Goal: Task Accomplishment & Management: Complete application form

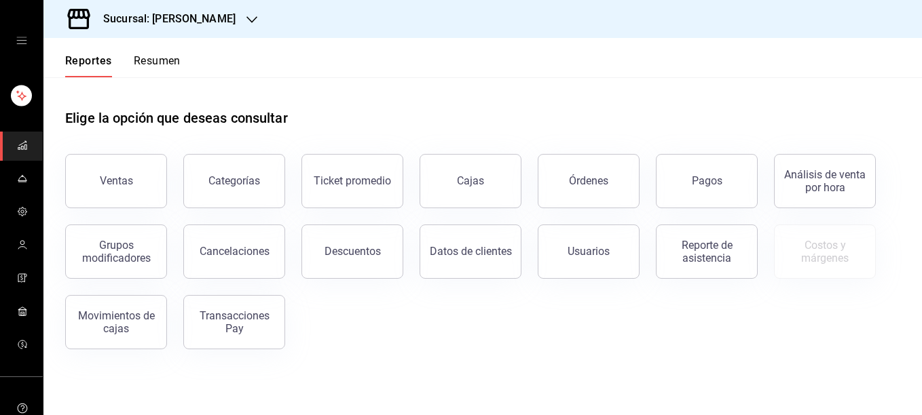
click at [692, 351] on div "Elige la opción que deseas consultar Ventas Categorías Ticket promedio Cajas Ór…" at bounding box center [482, 224] width 878 height 294
click at [674, 187] on button "Pagos" at bounding box center [707, 181] width 102 height 54
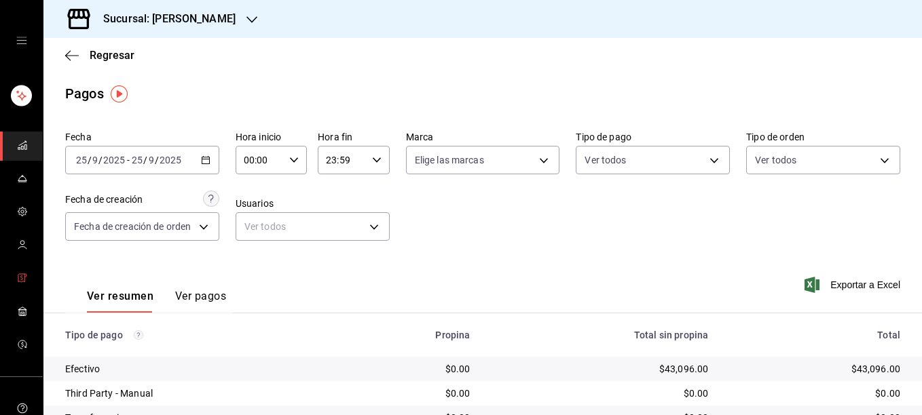
click at [17, 275] on icon "mailbox folders" at bounding box center [22, 278] width 11 height 11
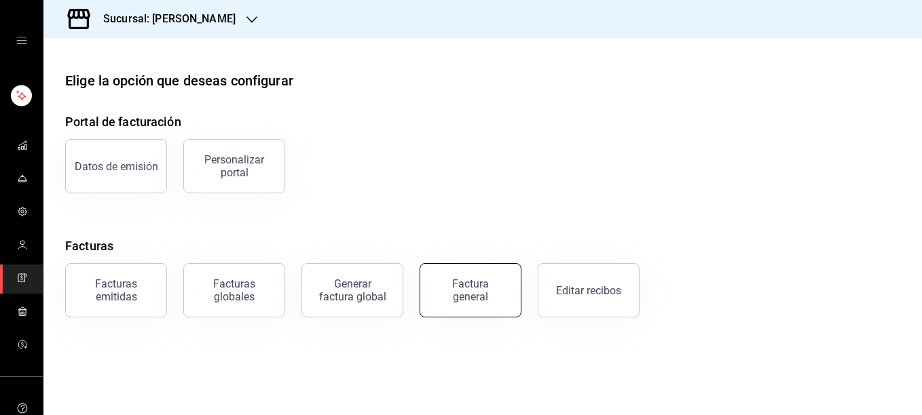
click at [457, 290] on div "Factura general" at bounding box center [470, 291] width 68 height 26
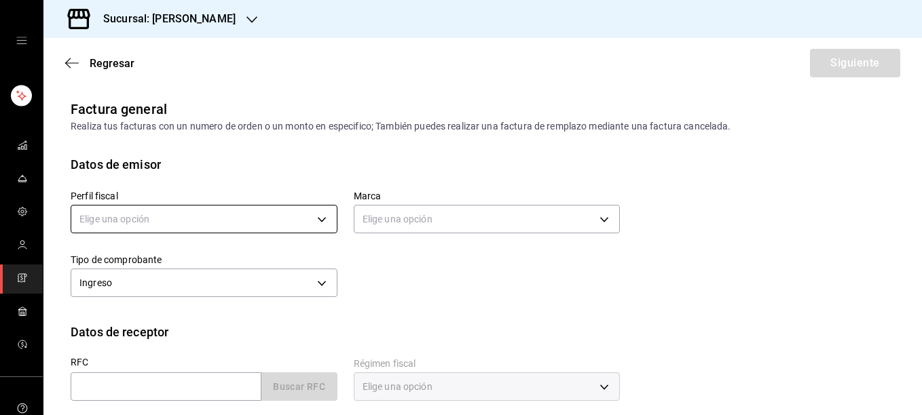
click at [322, 223] on body "Sucursal: [PERSON_NAME] Regresar Siguiente Factura general Realiza tus facturas…" at bounding box center [461, 207] width 922 height 415
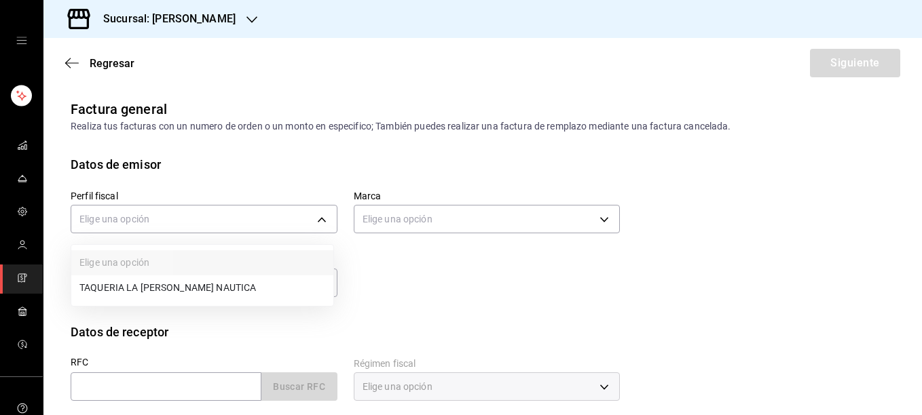
click at [155, 286] on li "TAQUERIA LA [PERSON_NAME] NAUTICA" at bounding box center [202, 288] width 262 height 25
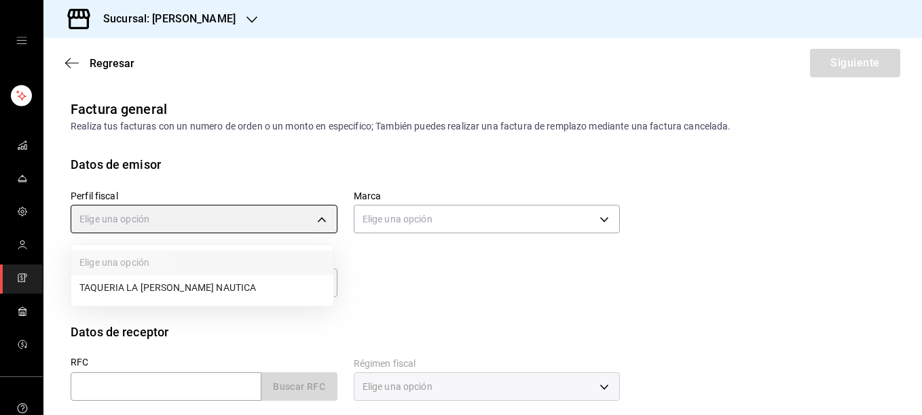
type input "8ae5469c-b252-42ce-8a14-eb66129f127f"
type input "e6600c40-0213-48d4-9f06-7294223b882d"
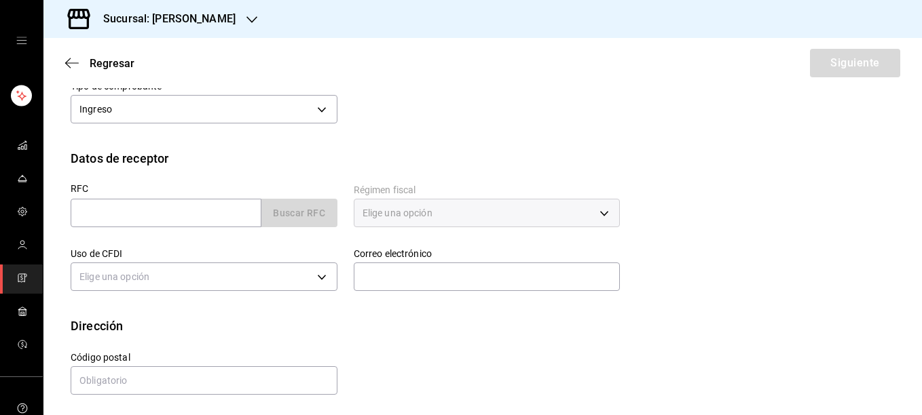
scroll to position [177, 0]
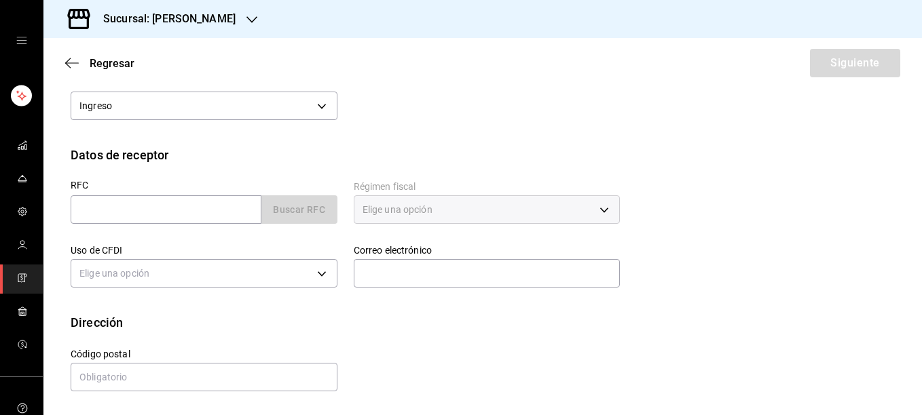
click at [21, 286] on span "mailbox folders" at bounding box center [22, 279] width 11 height 18
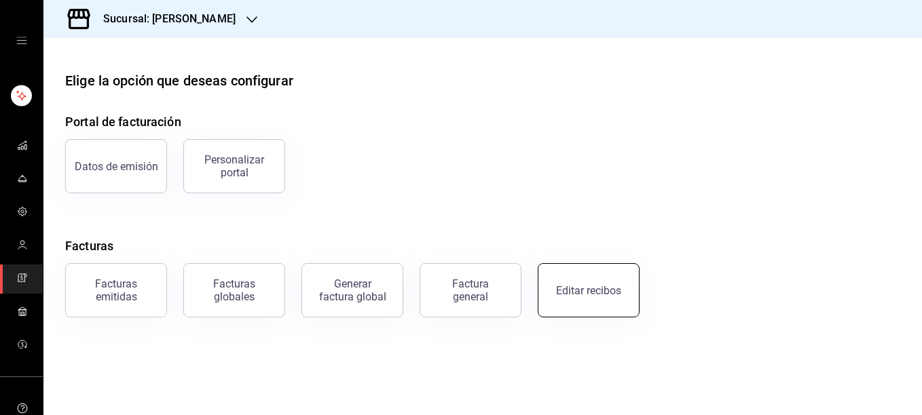
click at [563, 296] on div "Editar recibos" at bounding box center [588, 290] width 65 height 13
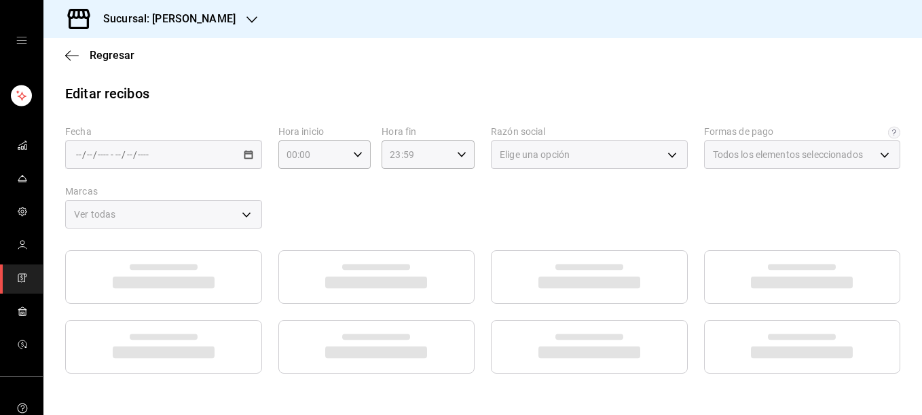
type input "5fd38a5b-7230-49e9-9c15-448a83f49355"
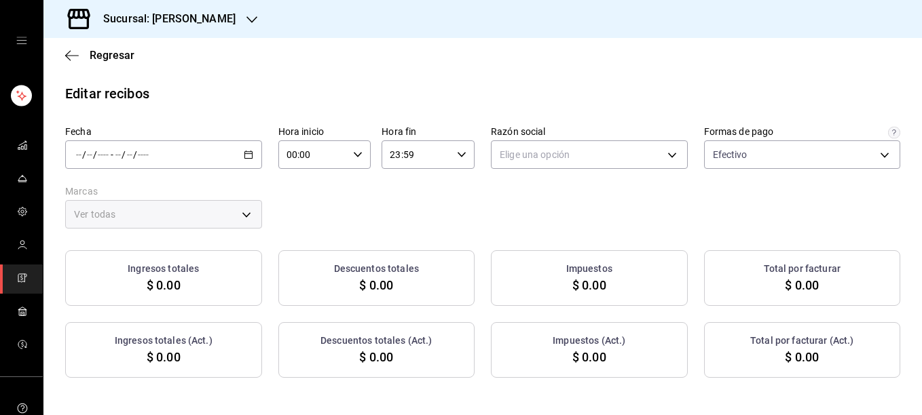
click at [247, 148] on div "/ / - / /" at bounding box center [163, 154] width 197 height 29
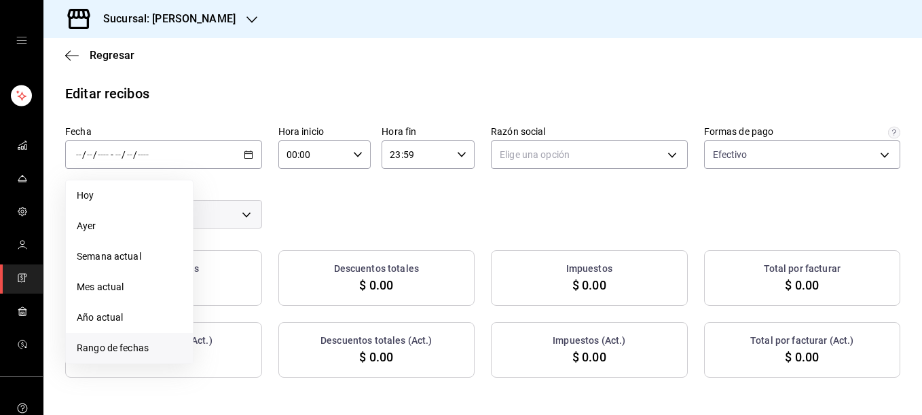
click at [108, 346] on span "Rango de fechas" at bounding box center [129, 348] width 105 height 14
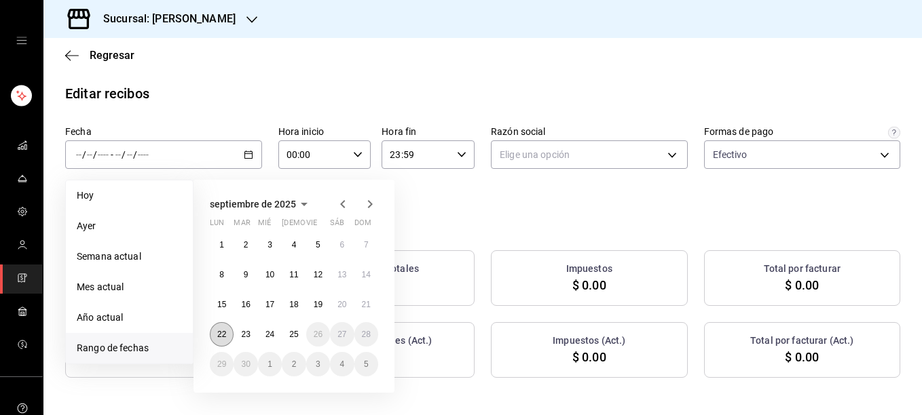
click at [219, 334] on abbr "22" at bounding box center [221, 335] width 9 height 10
click at [218, 333] on abbr "22" at bounding box center [221, 335] width 9 height 10
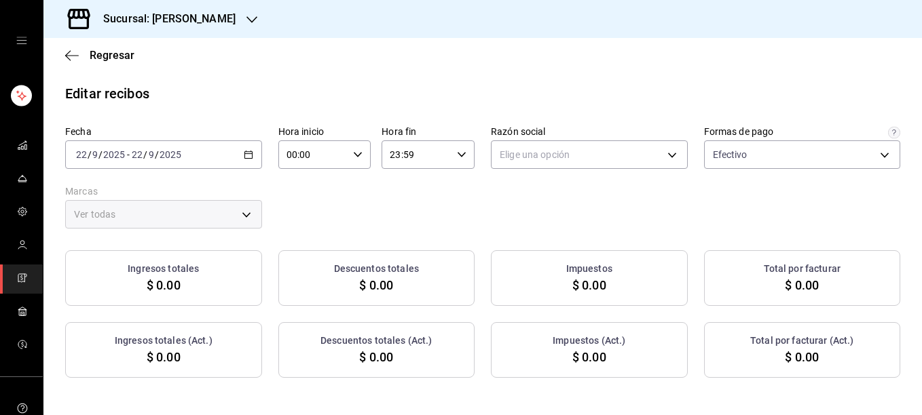
click at [244, 156] on icon "button" at bounding box center [249, 155] width 10 height 10
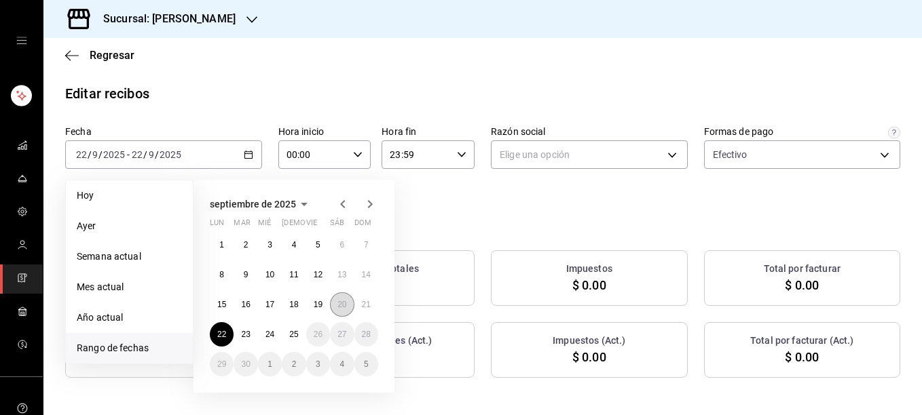
click at [338, 311] on button "20" at bounding box center [342, 305] width 24 height 24
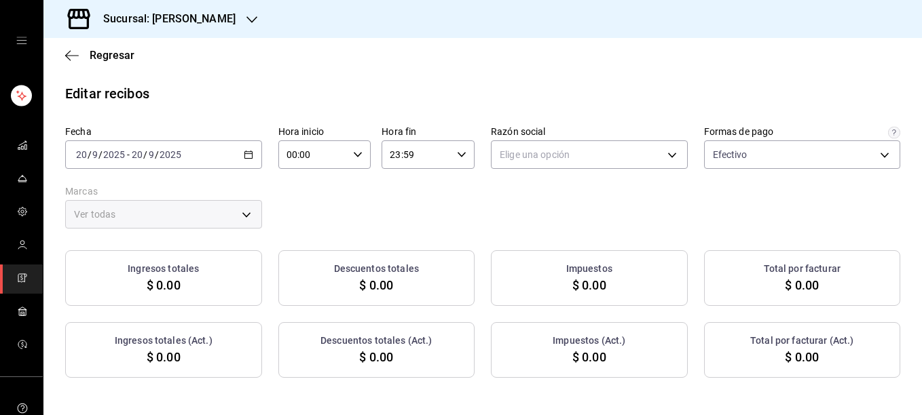
click at [605, 136] on div "Elige una opción" at bounding box center [589, 152] width 197 height 34
click at [587, 148] on body "Sucursal: [PERSON_NAME] Regresar Editar recibos Fecha [DATE] [DATE] - [DATE] [D…" at bounding box center [461, 207] width 922 height 415
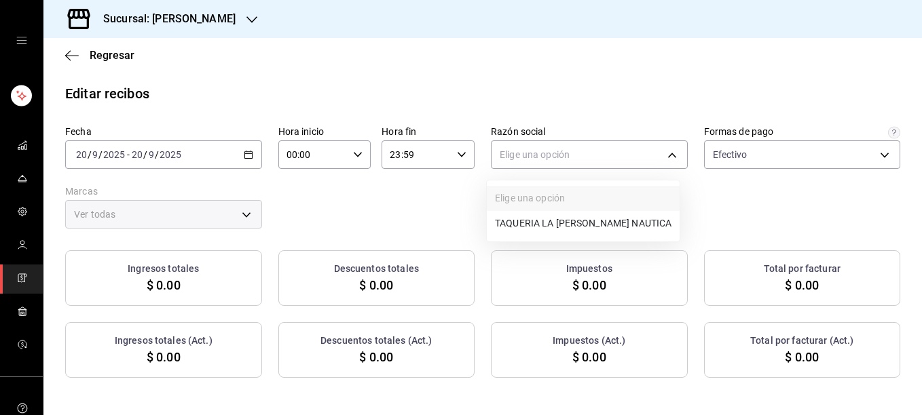
click at [525, 211] on li "TAQUERIA LA [PERSON_NAME] NAUTICA" at bounding box center [583, 223] width 193 height 25
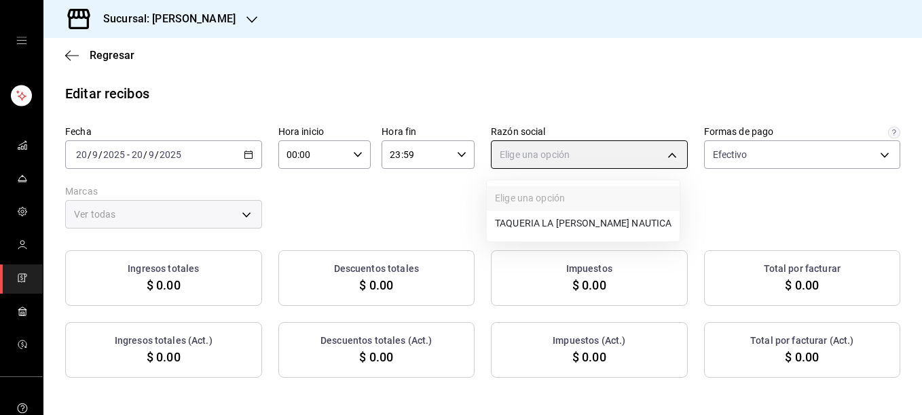
type input "8ae5469c-b252-42ce-8a14-eb66129f127f"
type input "e6600c40-0213-48d4-9f06-7294223b882d"
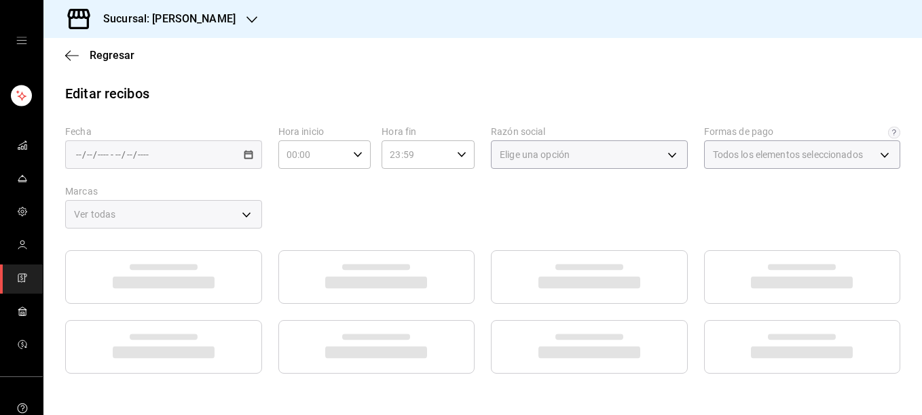
type input "5fd38a5b-7230-49e9-9c15-448a83f49355"
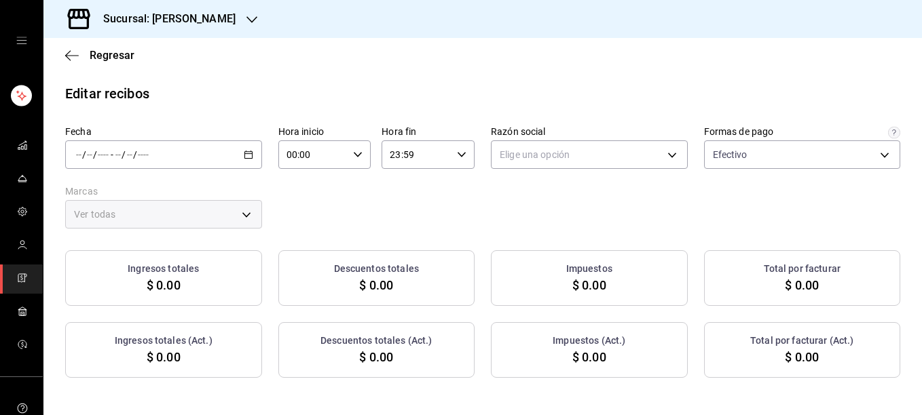
click at [250, 160] on div "/ / - / /" at bounding box center [163, 154] width 197 height 29
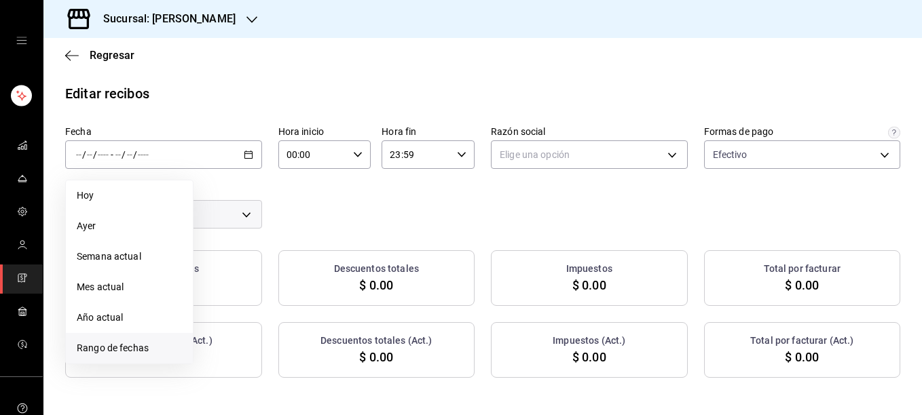
click at [107, 350] on span "Rango de fechas" at bounding box center [129, 348] width 105 height 14
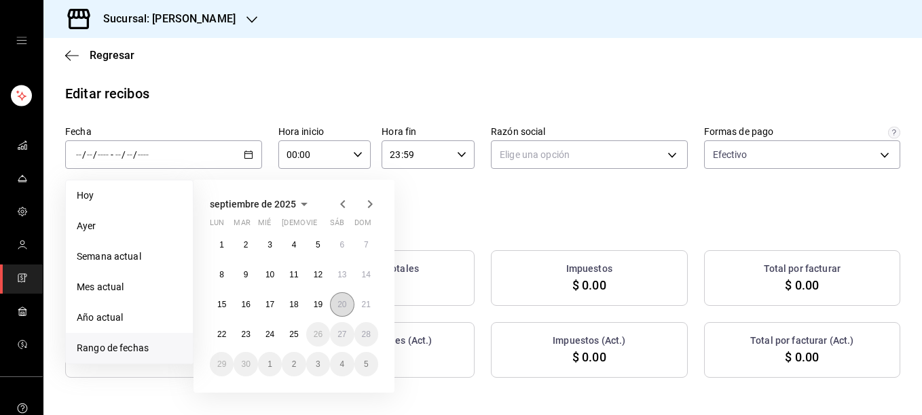
click at [345, 303] on abbr "20" at bounding box center [341, 305] width 9 height 10
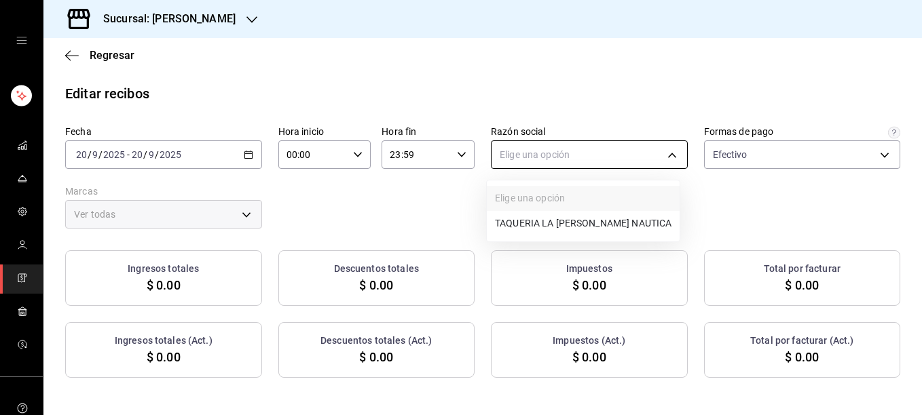
click at [569, 162] on body "Sucursal: [PERSON_NAME] Regresar Editar recibos Fecha [DATE] [DATE] - [DATE] [D…" at bounding box center [461, 207] width 922 height 415
click at [511, 227] on li "TAQUERIA LA [PERSON_NAME] NAUTICA" at bounding box center [583, 223] width 193 height 25
type input "8ae5469c-b252-42ce-8a14-eb66129f127f"
type input "e6600c40-0213-48d4-9f06-7294223b882d"
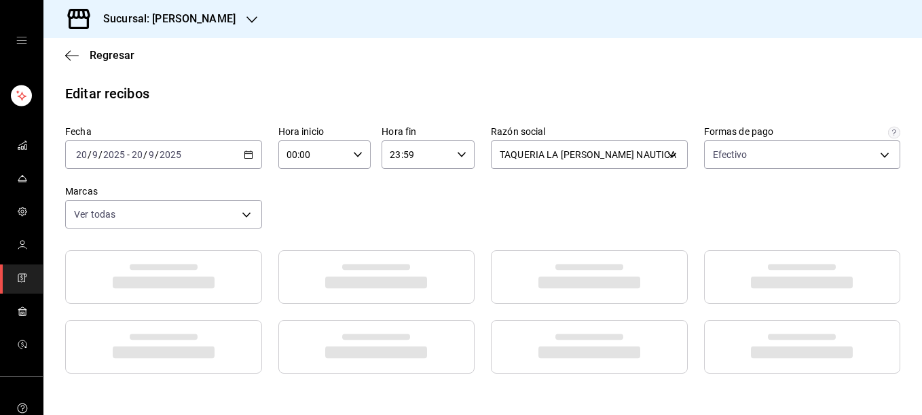
click at [755, 190] on div "Fecha 2025-09-20 20 / 9 / 2025 - 2025-09-20 20 / 9 / 2025 Hora inicio 00:00 Hor…" at bounding box center [482, 177] width 835 height 103
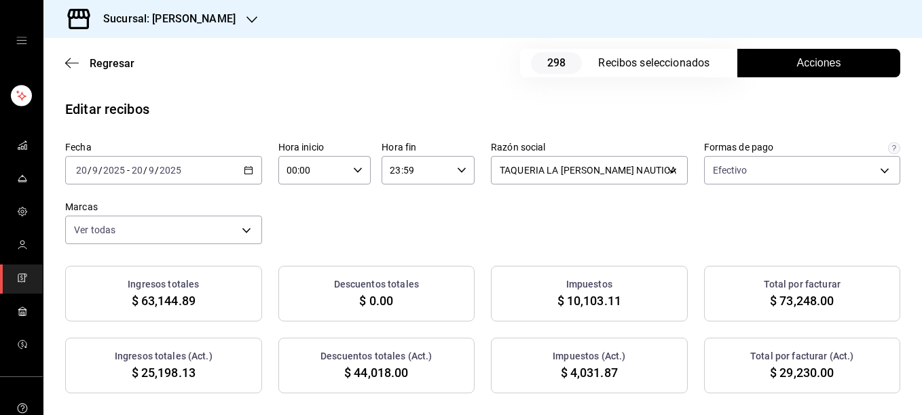
click at [24, 280] on link "mailbox folders" at bounding box center [21, 279] width 43 height 29
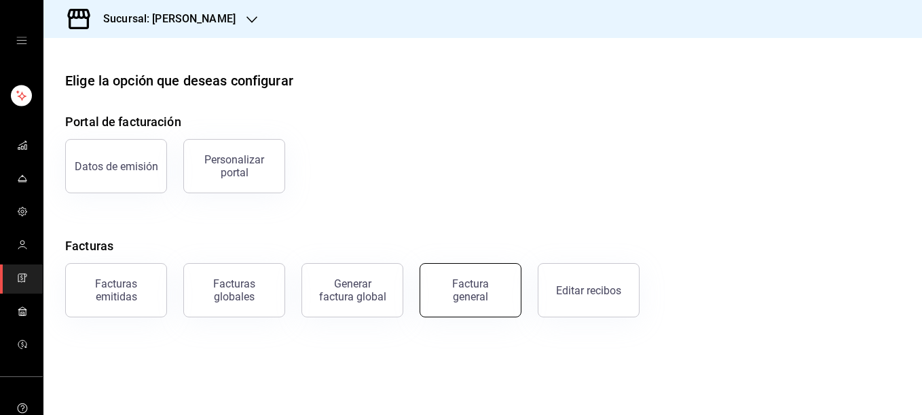
click at [434, 311] on button "Factura general" at bounding box center [470, 290] width 102 height 54
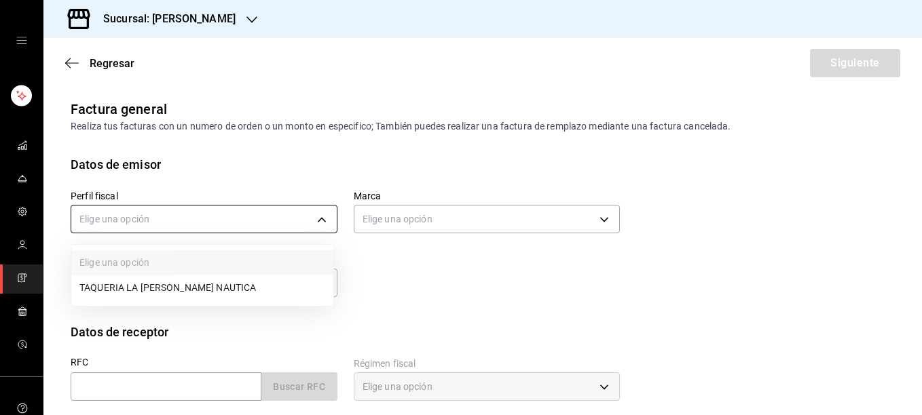
click at [305, 223] on body "Sucursal: Rosa Nautica Regresar Siguiente Factura general Realiza tus facturas …" at bounding box center [461, 207] width 922 height 415
click at [184, 288] on li "TAQUERIA LA [PERSON_NAME] NAUTICA" at bounding box center [202, 288] width 262 height 25
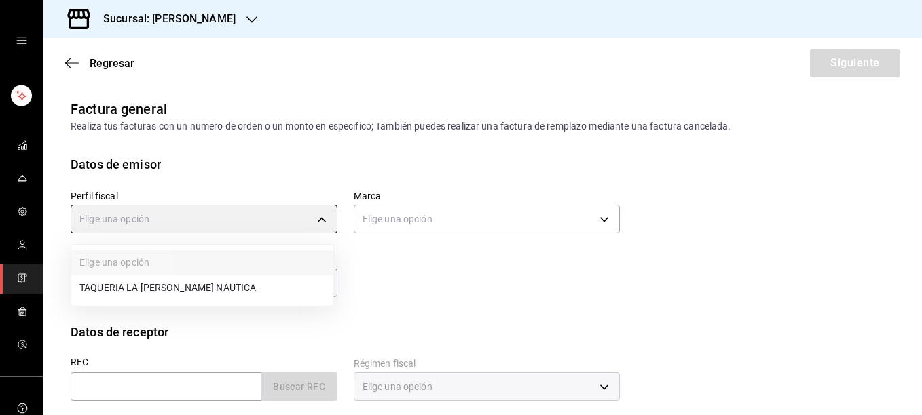
type input "8ae5469c-b252-42ce-8a14-eb66129f127f"
type input "e6600c40-0213-48d4-9f06-7294223b882d"
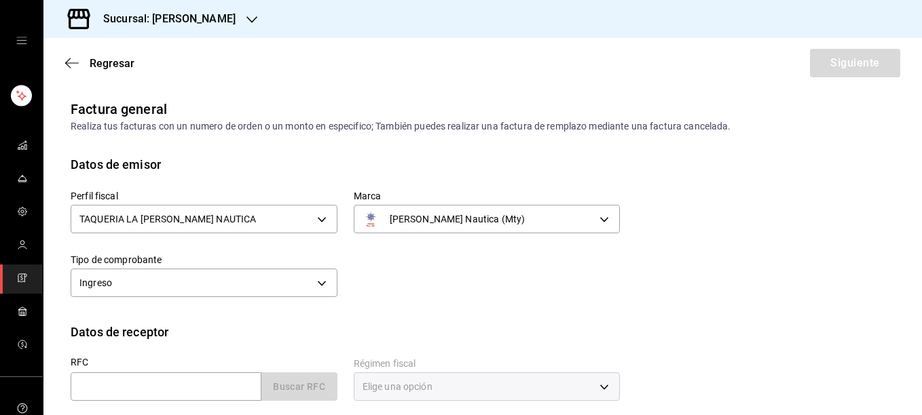
click at [480, 303] on div "Perfil fiscal TAQUERIA LA ROSA NAUTICA 8ae5469c-b252-42ce-8a14-eb66129f127f Mar…" at bounding box center [483, 248] width 824 height 149
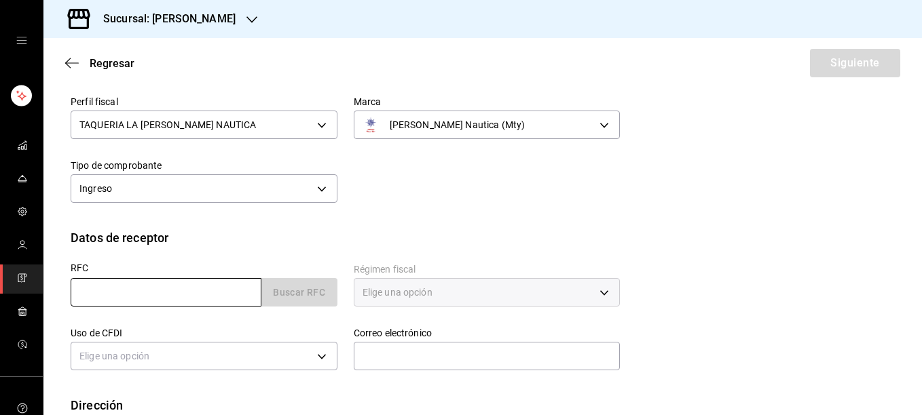
click at [151, 290] on input "text" at bounding box center [166, 292] width 191 height 29
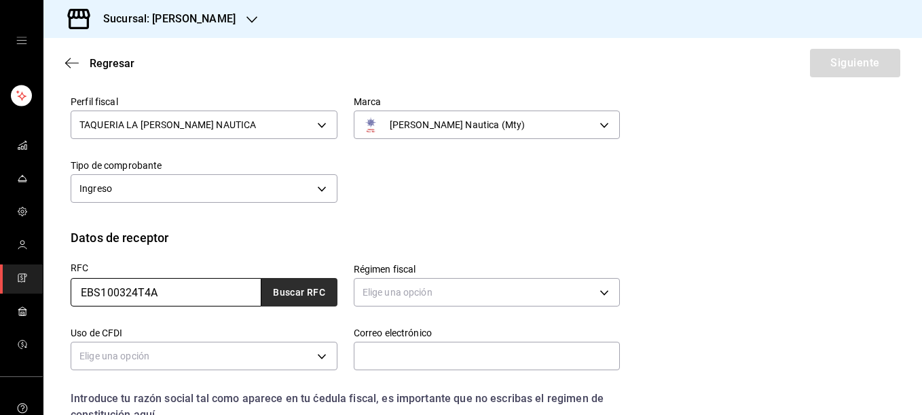
type input "EBS100324T4A"
click at [297, 293] on button "Buscar RFC" at bounding box center [299, 292] width 76 height 29
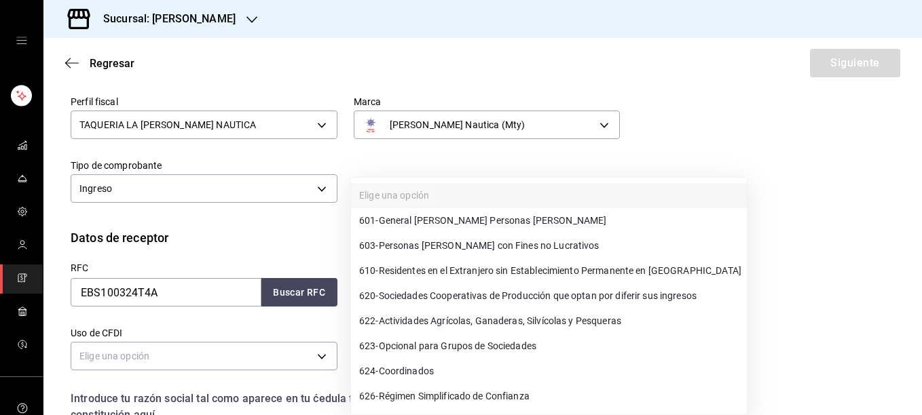
click at [597, 297] on body "Sucursal: Rosa Nautica Regresar Siguiente Factura general Realiza tus facturas …" at bounding box center [461, 207] width 922 height 415
click at [545, 219] on li "601 - General de Ley Personas Morales" at bounding box center [549, 220] width 396 height 25
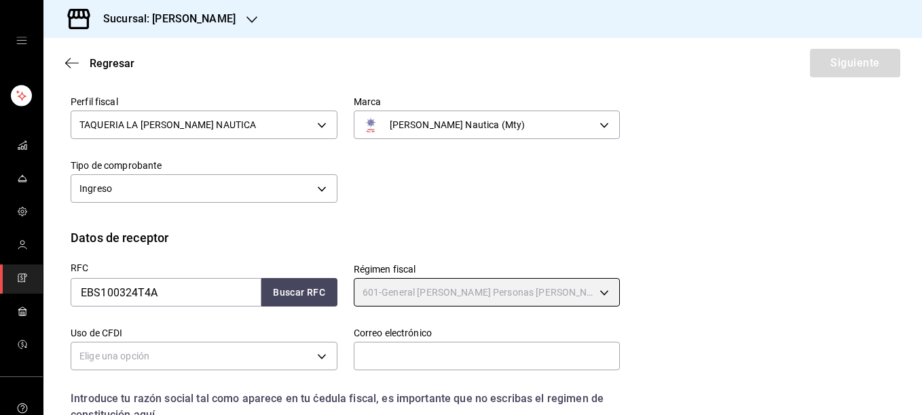
type input "601"
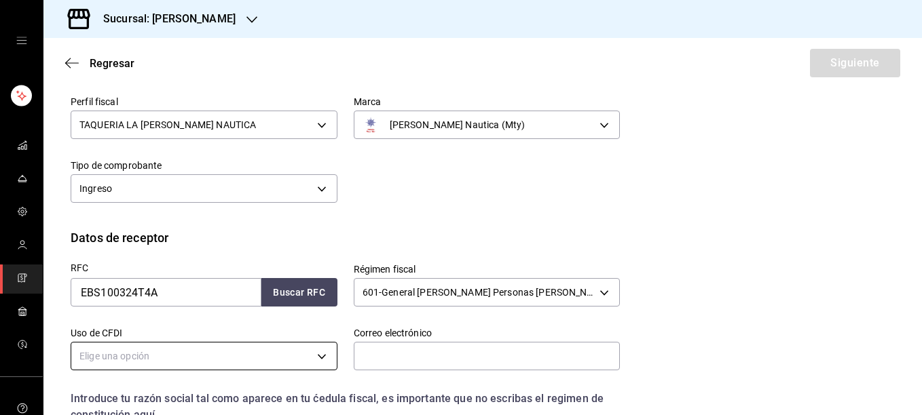
click at [164, 355] on body "Sucursal: Rosa Nautica Regresar Siguiente Factura general Realiza tus facturas …" at bounding box center [461, 207] width 922 height 415
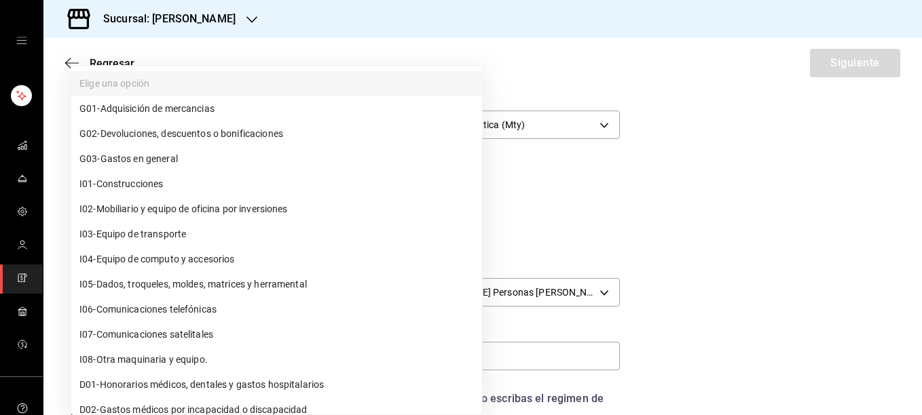
click at [183, 153] on li "G03 - Gastos en general" at bounding box center [276, 159] width 411 height 25
type input "G03"
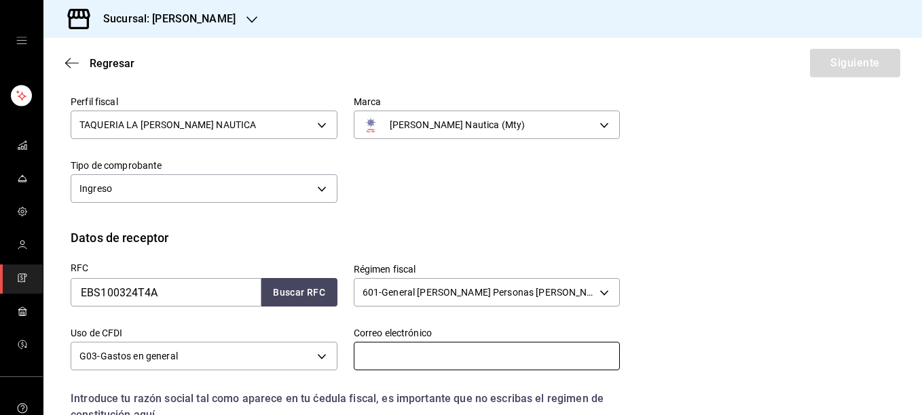
click at [577, 349] on input "text" at bounding box center [487, 356] width 267 height 29
type input "charlotte_gomez@hotmail.com"
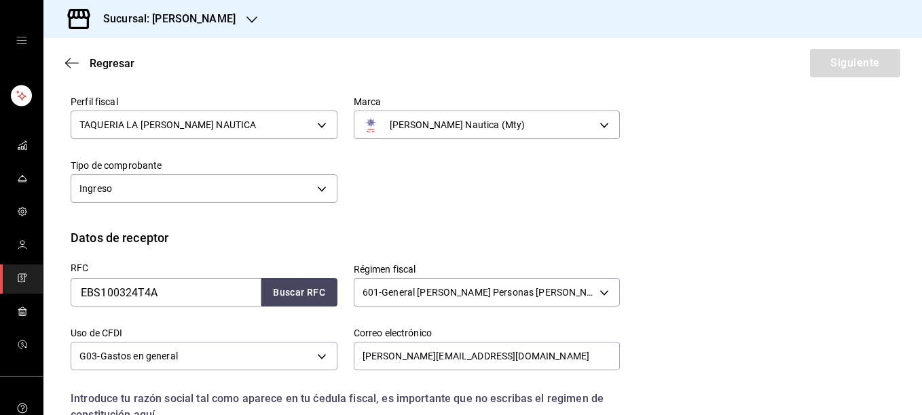
click at [709, 356] on div "RFC EBS100324T4A Buscar RFC Régimen fiscal 601 - General de Ley Personas Morale…" at bounding box center [483, 377] width 824 height 260
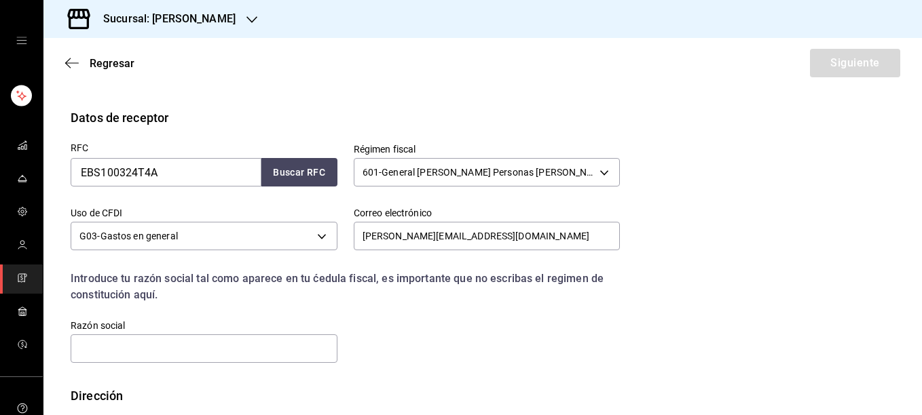
scroll to position [288, 0]
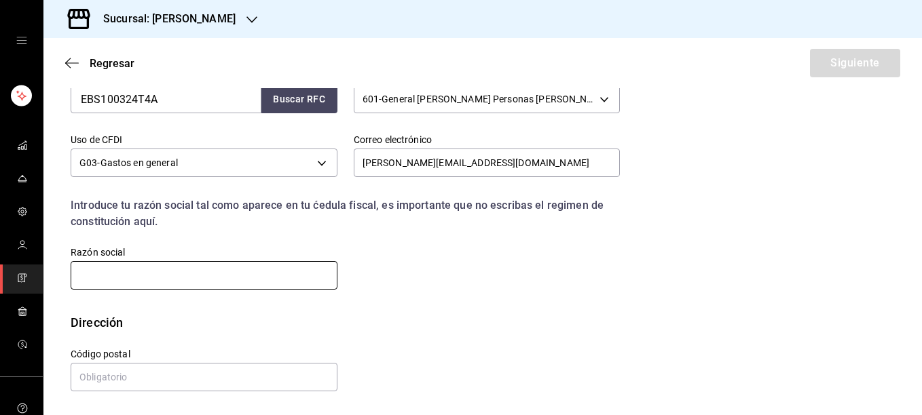
click at [237, 274] on input "text" at bounding box center [204, 275] width 267 height 29
type input "EPICOR BUSINESS SOLUTIONS MEXICO"
click at [415, 343] on div "Calle # exterior # interior Código postal Estado ​ Municipio ​ Colonia ​" at bounding box center [336, 363] width 565 height 62
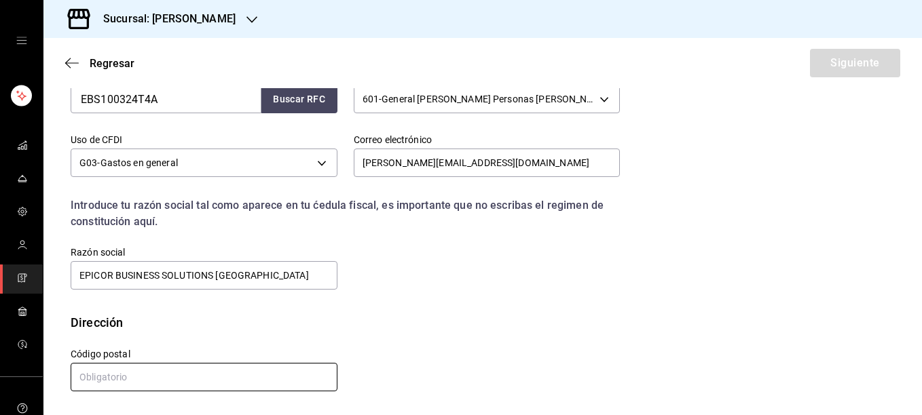
click at [227, 377] on input "text" at bounding box center [204, 377] width 267 height 29
type input "64650"
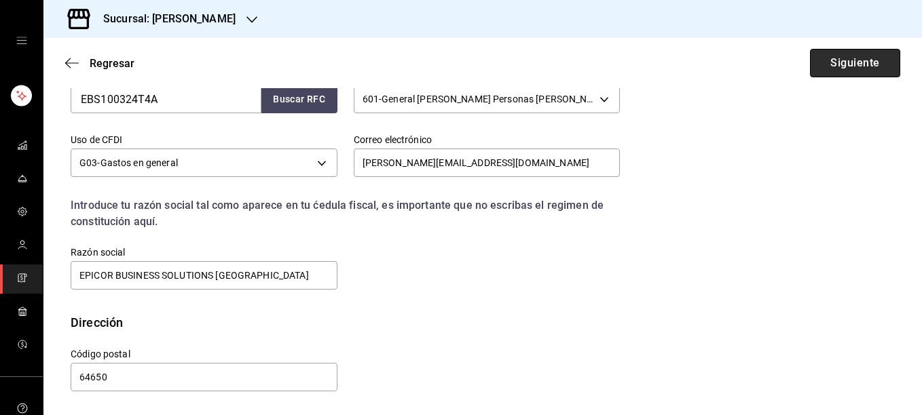
click at [852, 66] on button "Siguiente" at bounding box center [855, 63] width 90 height 29
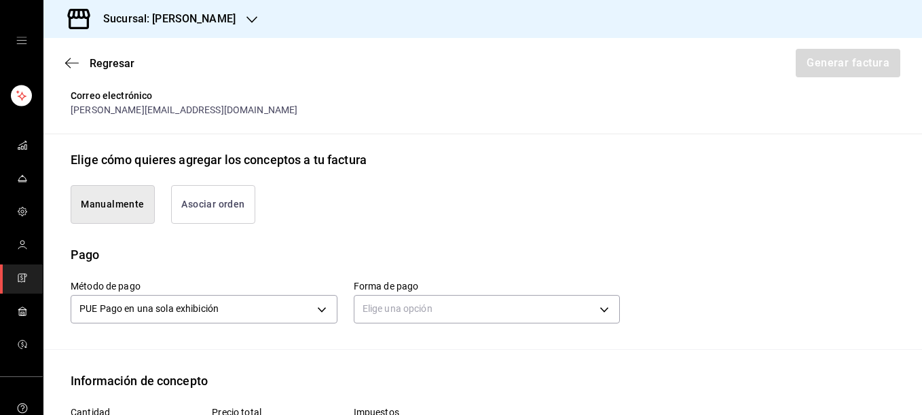
click at [211, 185] on button "Asociar orden" at bounding box center [213, 204] width 84 height 39
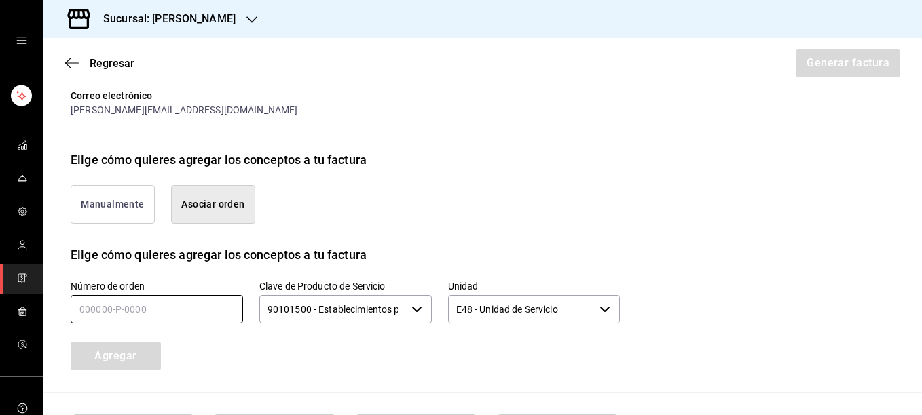
click at [131, 295] on input "text" at bounding box center [157, 309] width 172 height 29
type input "200925-P-0206"
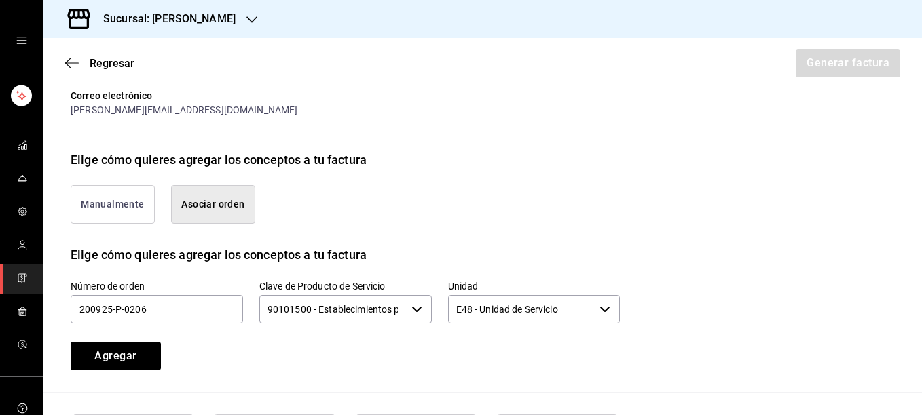
click at [250, 325] on div "Número de orden 200925-P-0206 Clave de Producto de Servicio 90101500 - Establec…" at bounding box center [329, 309] width 582 height 123
click at [128, 342] on button "Agregar" at bounding box center [116, 356] width 90 height 29
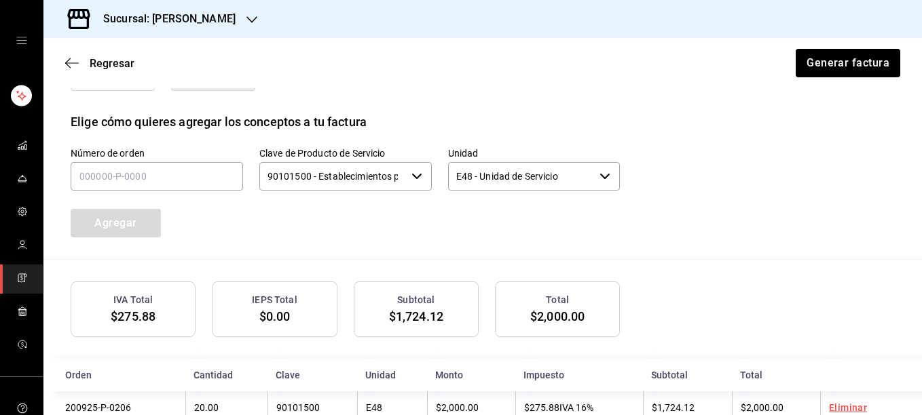
scroll to position [430, 0]
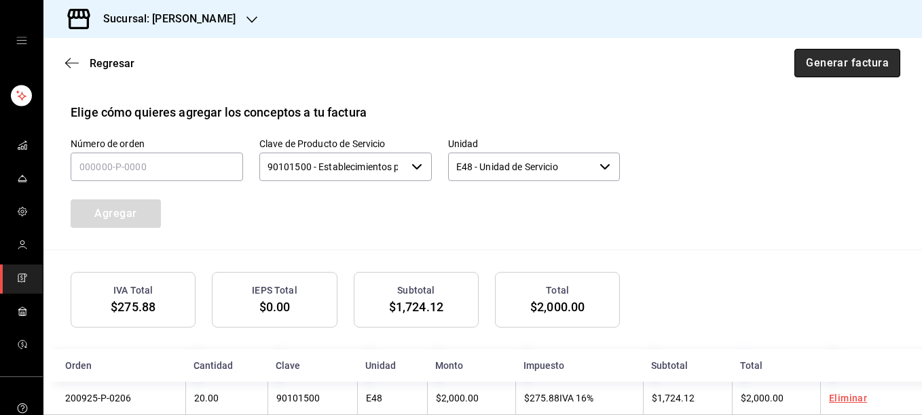
click at [834, 61] on button "Generar factura" at bounding box center [847, 63] width 106 height 29
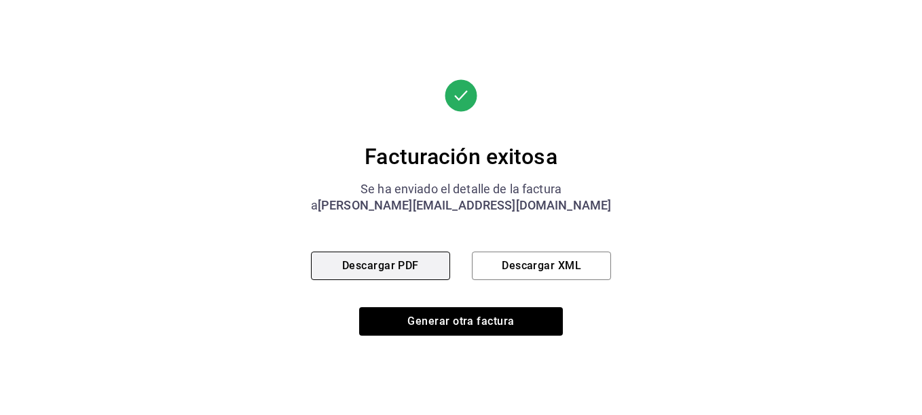
click at [370, 268] on button "Descargar PDF" at bounding box center [380, 266] width 139 height 29
